Goal: Find specific page/section: Locate item on page

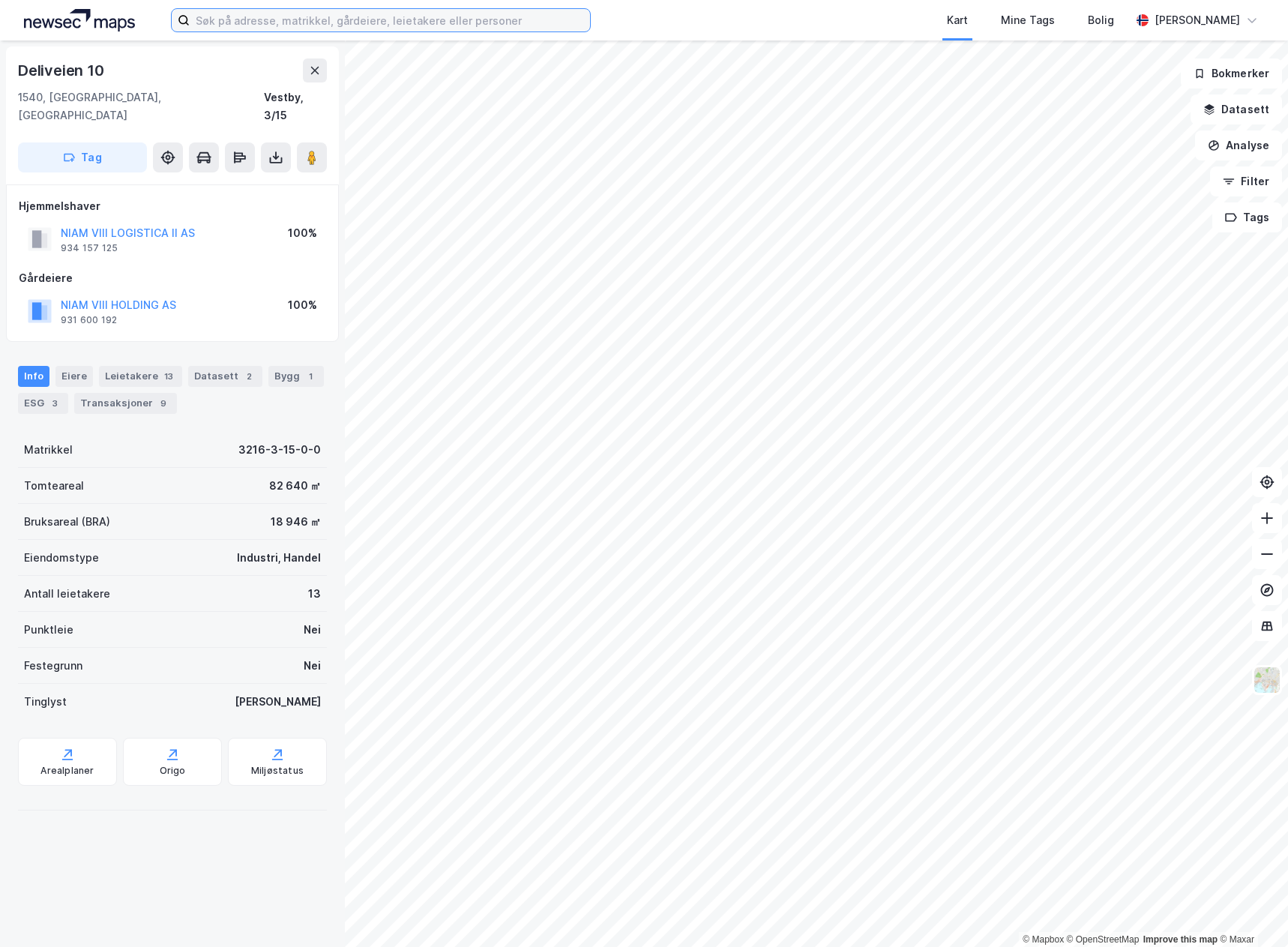
click at [309, 19] on input at bounding box center [389, 20] width 401 height 22
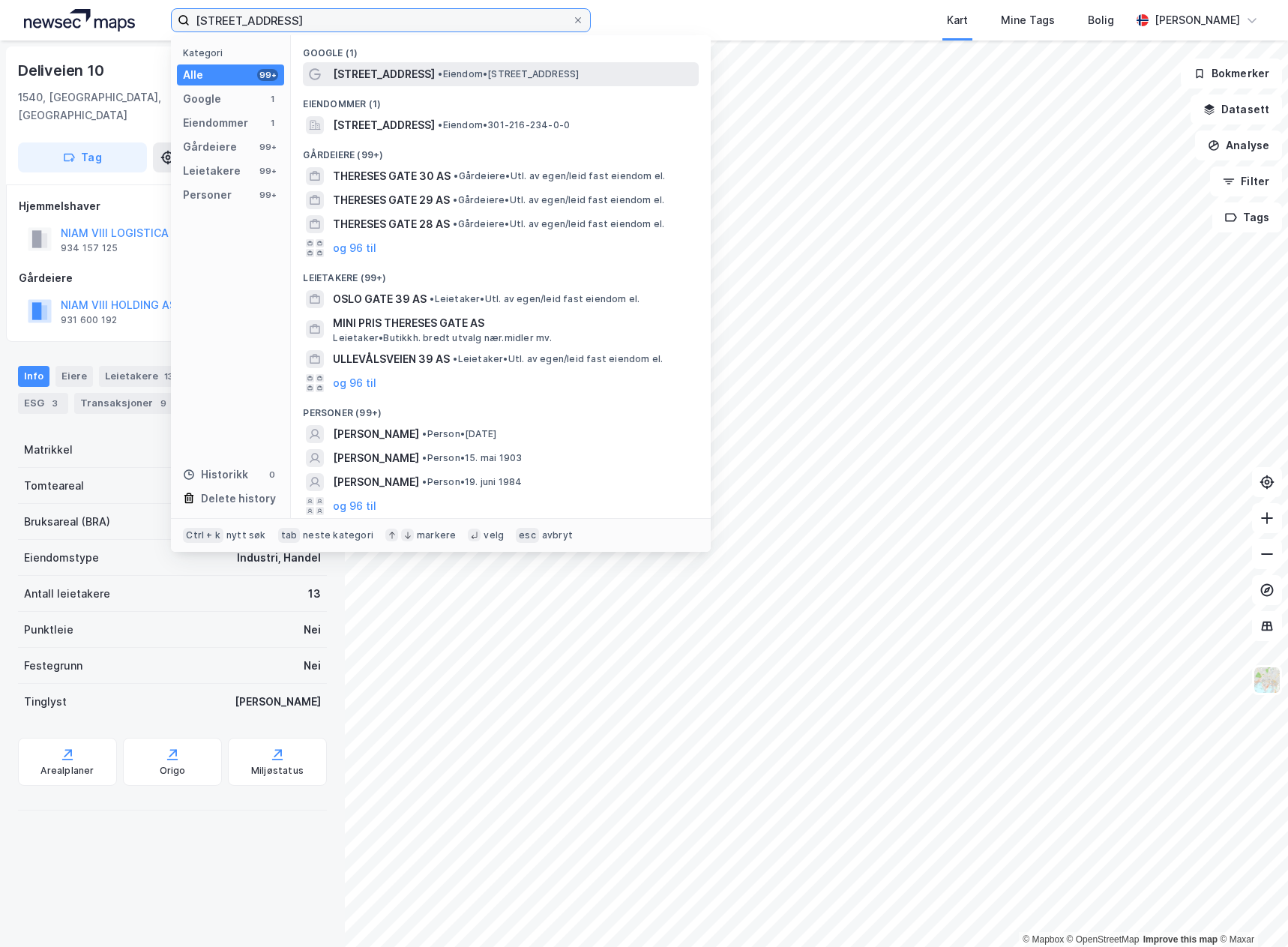
type input "[STREET_ADDRESS]"
click at [510, 68] on span "• Eiendom • [STREET_ADDRESS]" at bounding box center [508, 74] width 141 height 12
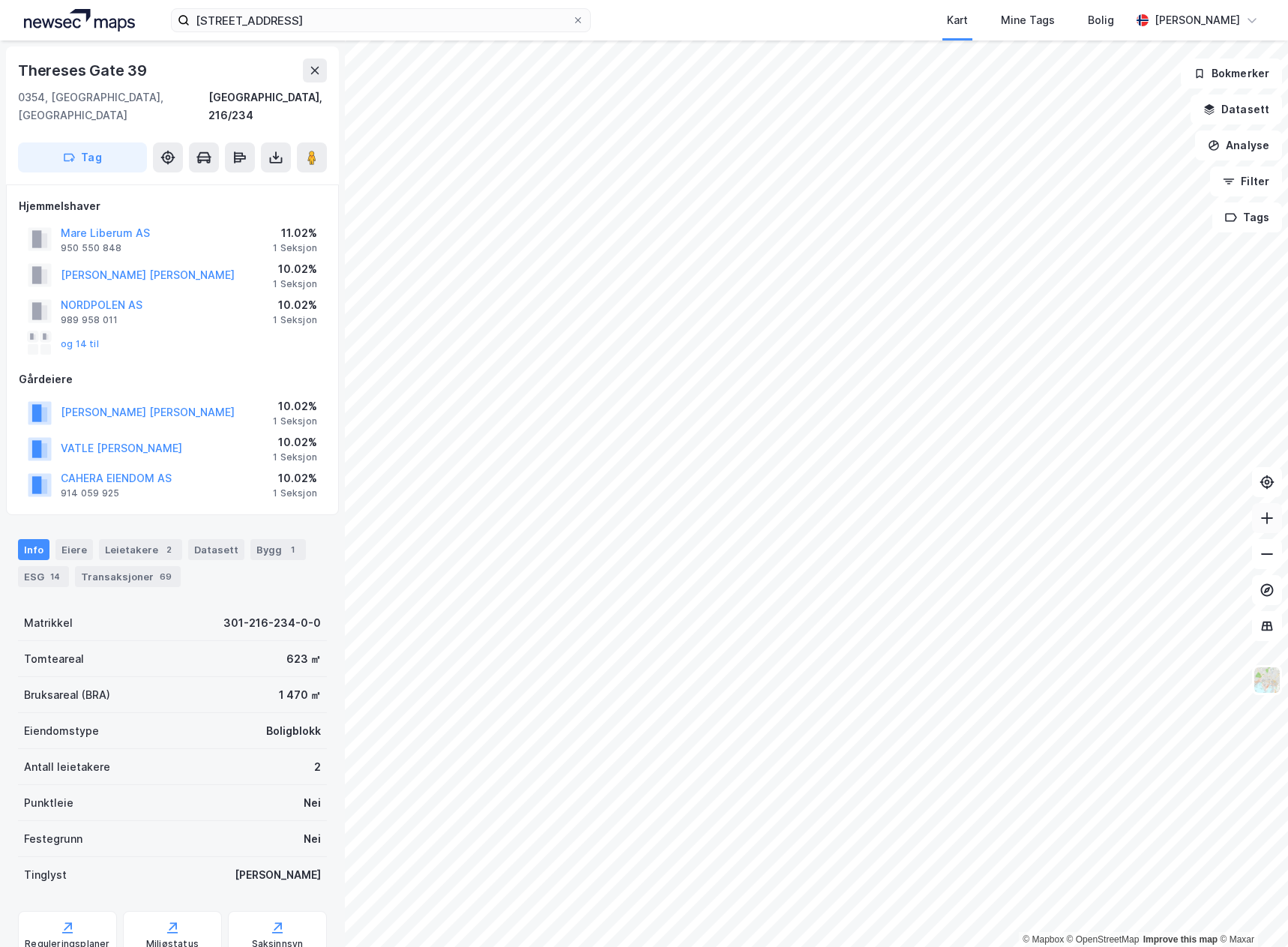
click at [1275, 521] on button at bounding box center [1267, 518] width 30 height 30
click at [1266, 557] on icon at bounding box center [1267, 554] width 15 height 15
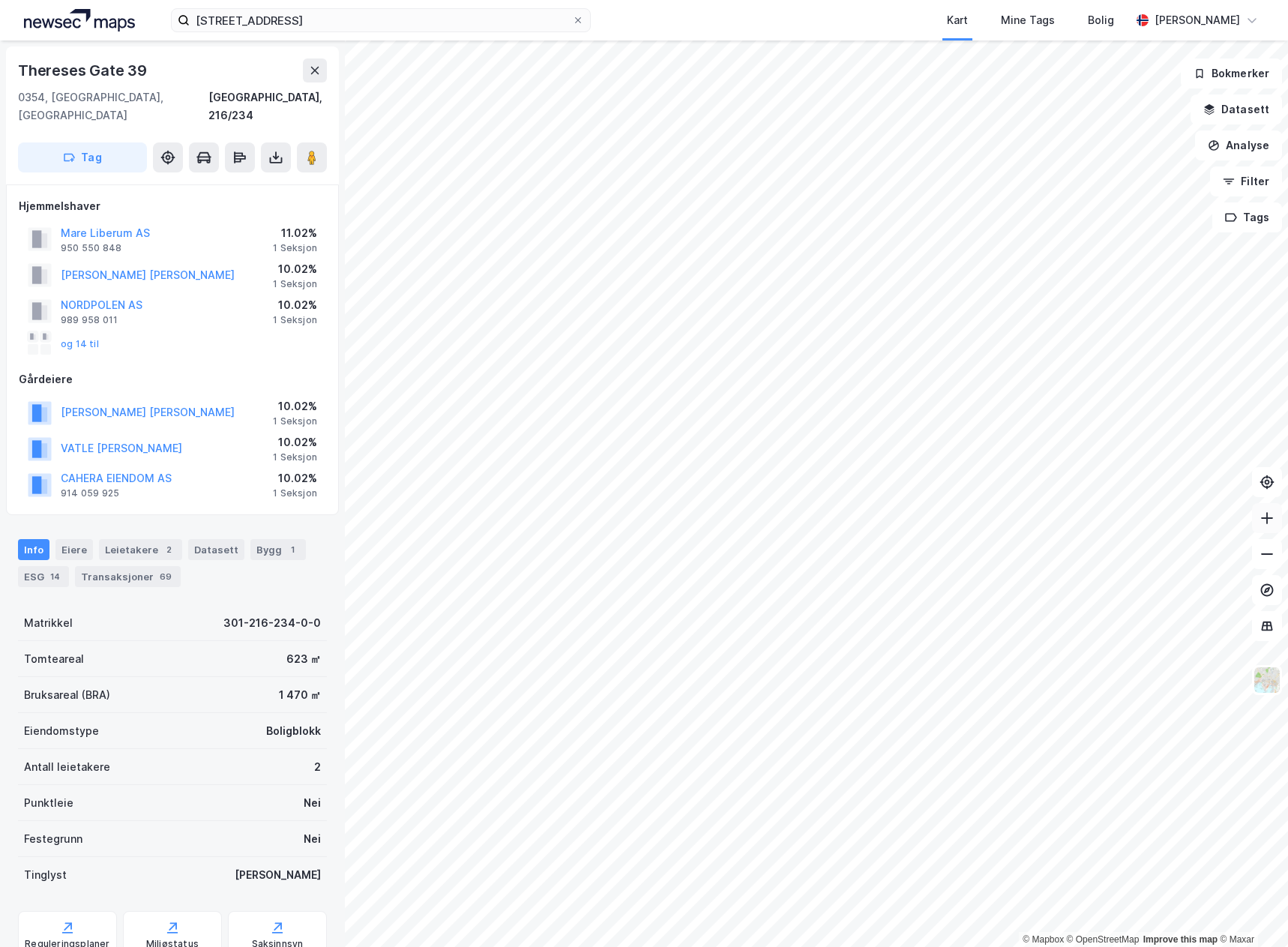
click at [1263, 508] on button at bounding box center [1267, 518] width 30 height 30
